Goal: Task Accomplishment & Management: Use online tool/utility

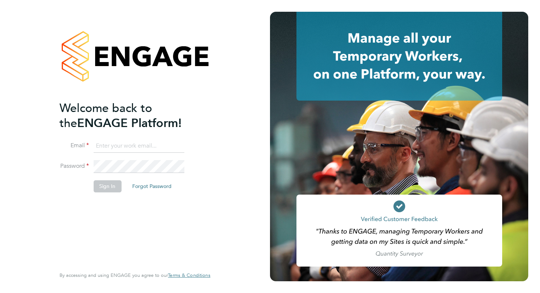
click at [105, 150] on input at bounding box center [138, 146] width 91 height 13
click at [126, 147] on input at bounding box center [138, 146] width 91 height 13
type input "simon.guerin@comparethemarket.com"
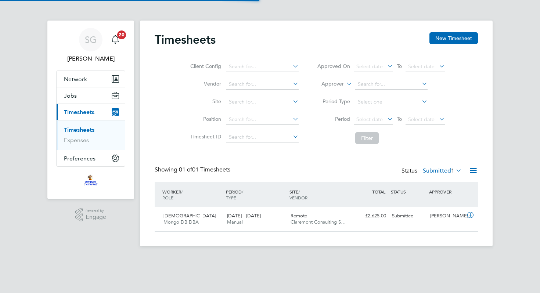
scroll to position [18, 64]
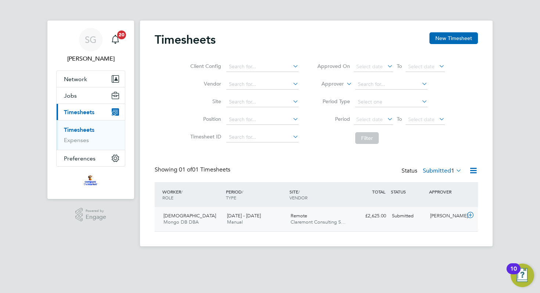
click at [237, 223] on span "Manual" at bounding box center [235, 222] width 16 height 6
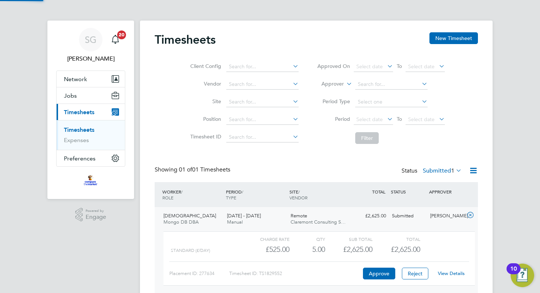
scroll to position [12, 72]
click at [376, 273] on button "Approve" at bounding box center [379, 274] width 32 height 12
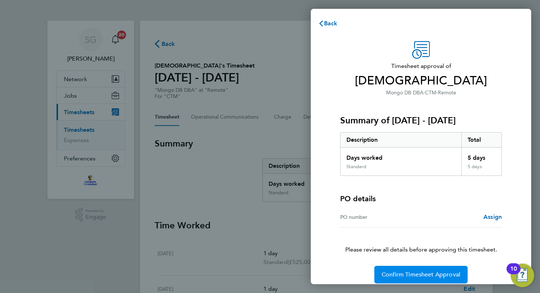
click at [421, 275] on span "Confirm Timesheet Approval" at bounding box center [421, 274] width 79 height 7
